Goal: Transaction & Acquisition: Subscribe to service/newsletter

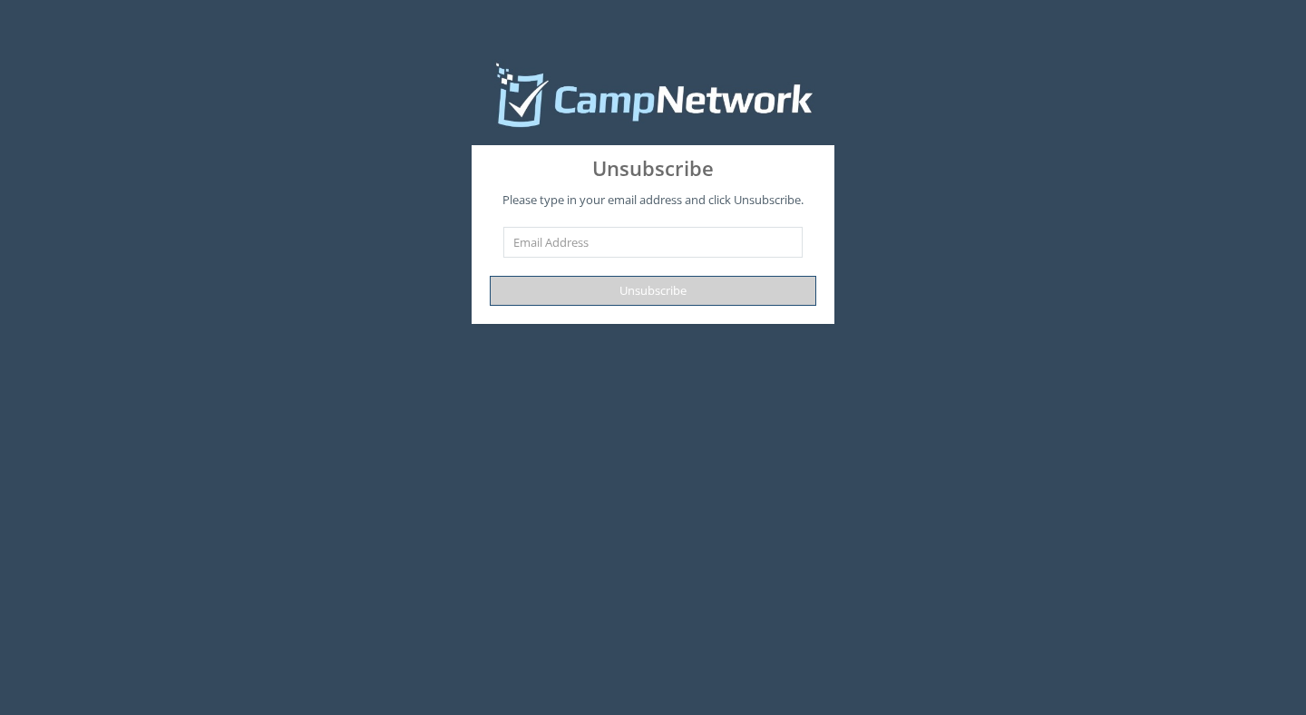
click at [601, 285] on button "Unsubscribe" at bounding box center [653, 291] width 326 height 30
click at [647, 236] on input "text" at bounding box center [652, 242] width 299 height 31
type input "hanaosmann@gmail.com"
click at [668, 297] on button "Unsubscribe" at bounding box center [653, 291] width 326 height 30
